Goal: Task Accomplishment & Management: Manage account settings

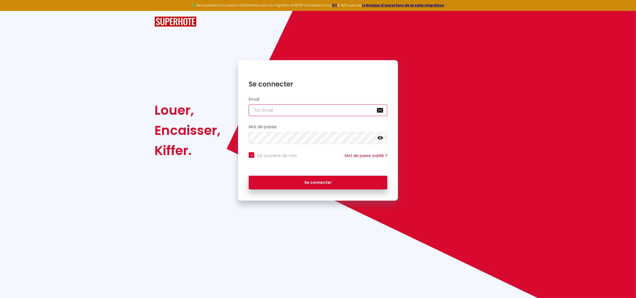
click at [264, 110] on input "email" at bounding box center [318, 110] width 139 height 12
type input "e"
checkbox input "true"
type input "el"
checkbox input "true"
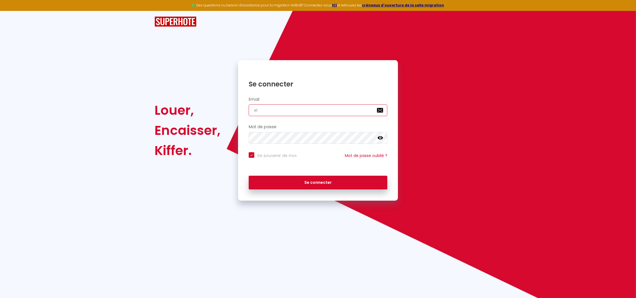
type input "ell"
checkbox input "true"
type input "elle"
checkbox input "true"
type input "elleb"
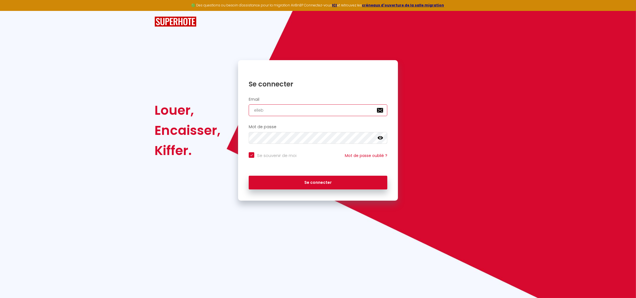
checkbox input "true"
type input "ellebo"
checkbox input "true"
type input "elleboo"
checkbox input "true"
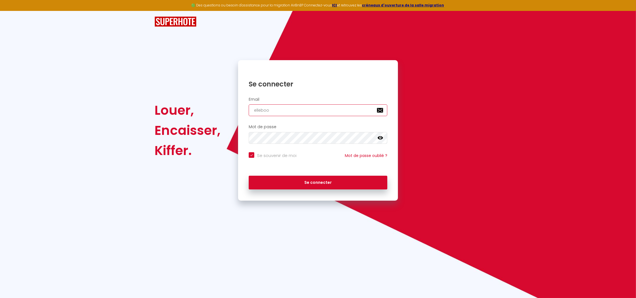
type input "ellebood"
checkbox input "true"
type input "elleboode"
checkbox input "true"
type input "elleboode."
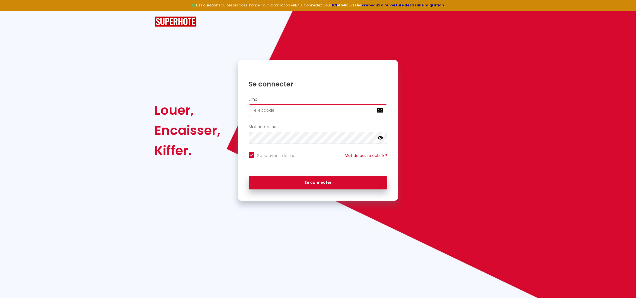
checkbox input "true"
type input "elleboode.r"
checkbox input "true"
type input "[DOMAIN_NAME]"
checkbox input "true"
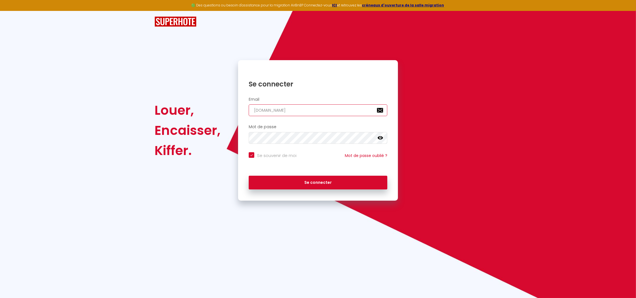
type input "elleboode.rom"
checkbox input "true"
type input "elleboode.[GEOGRAPHIC_DATA]"
checkbox input "true"
type input "elleboode.romai"
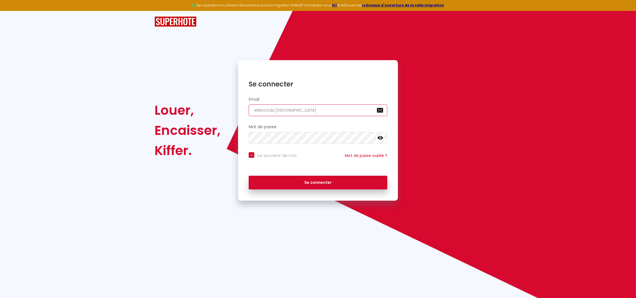
checkbox input "true"
type input "elleboode.[PERSON_NAME]"
checkbox input "true"
type input "elleboode.[PERSON_NAME]@"
checkbox input "true"
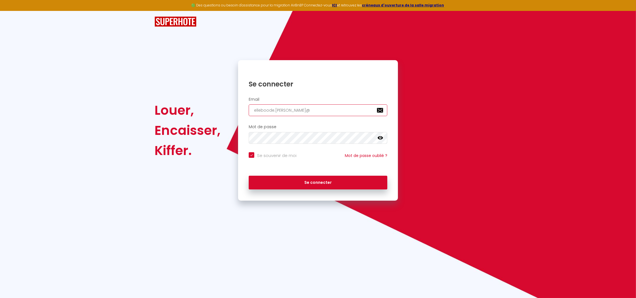
type input "elleboode.romain@g"
checkbox input "true"
type input "elleboode.romain@gm"
checkbox input "true"
type input "elleboode.romain@gma"
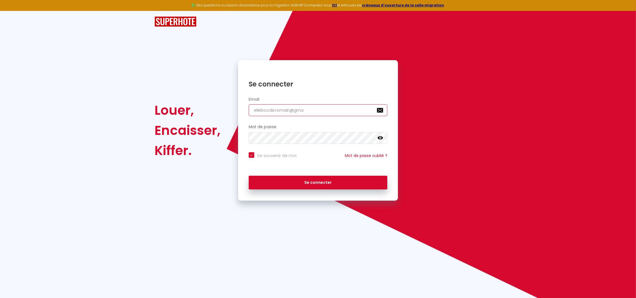
checkbox input "true"
type input "elleboode.romain@gmai"
checkbox input "true"
type input "[EMAIL_ADDRESS]"
checkbox input "true"
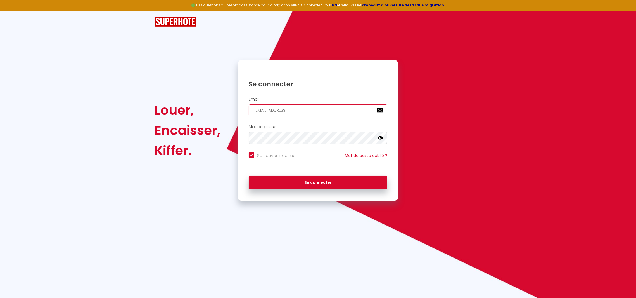
type input "[EMAIL_ADDRESS]."
checkbox input "true"
type input "elleboode.romain@gmail.c"
checkbox input "true"
type input "[EMAIL_ADDRESS][DOMAIN_NAME]"
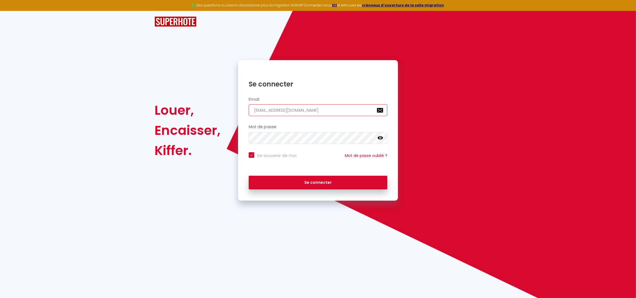
checkbox input "true"
type input "[EMAIL_ADDRESS][DOMAIN_NAME]"
checkbox input "true"
type input "[EMAIL_ADDRESS][DOMAIN_NAME]"
click at [249, 176] on button "Se connecter" at bounding box center [318, 183] width 139 height 14
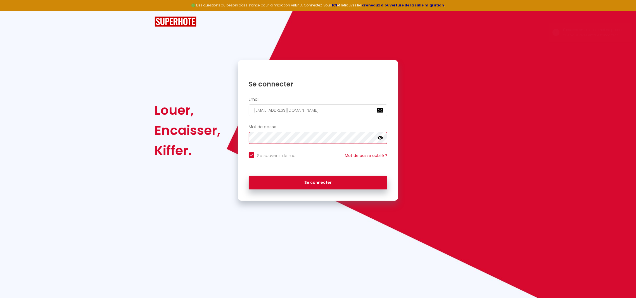
click at [249, 176] on button "Se connecter" at bounding box center [318, 183] width 139 height 14
checkbox input "true"
